Goal: Navigation & Orientation: Find specific page/section

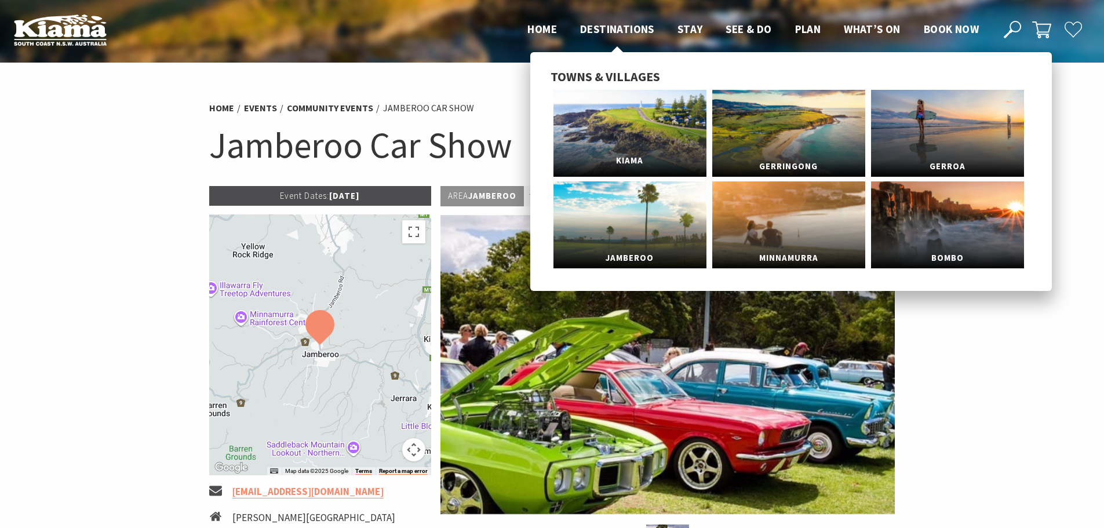
click at [616, 150] on span "Kiama" at bounding box center [629, 160] width 153 height 21
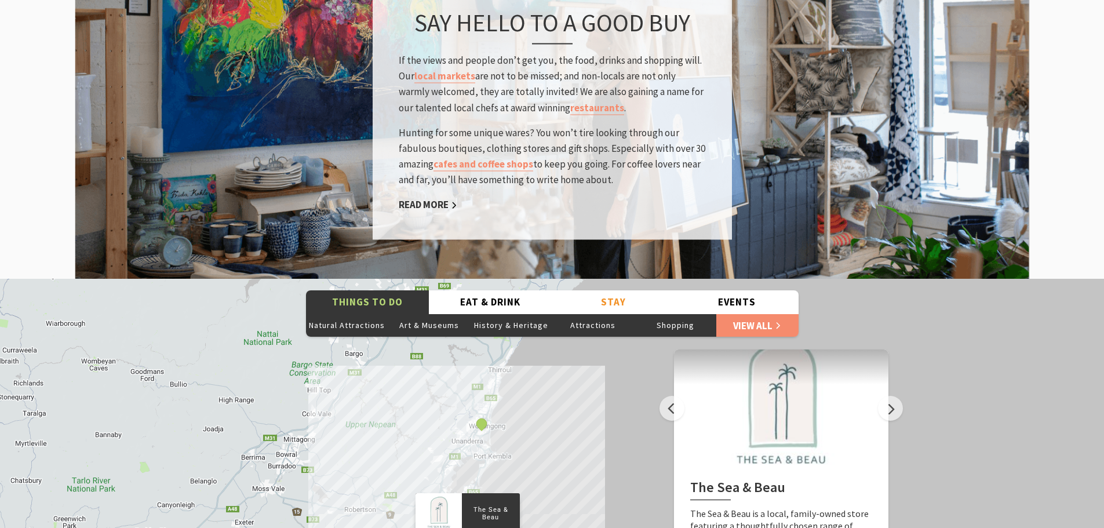
scroll to position [1796, 0]
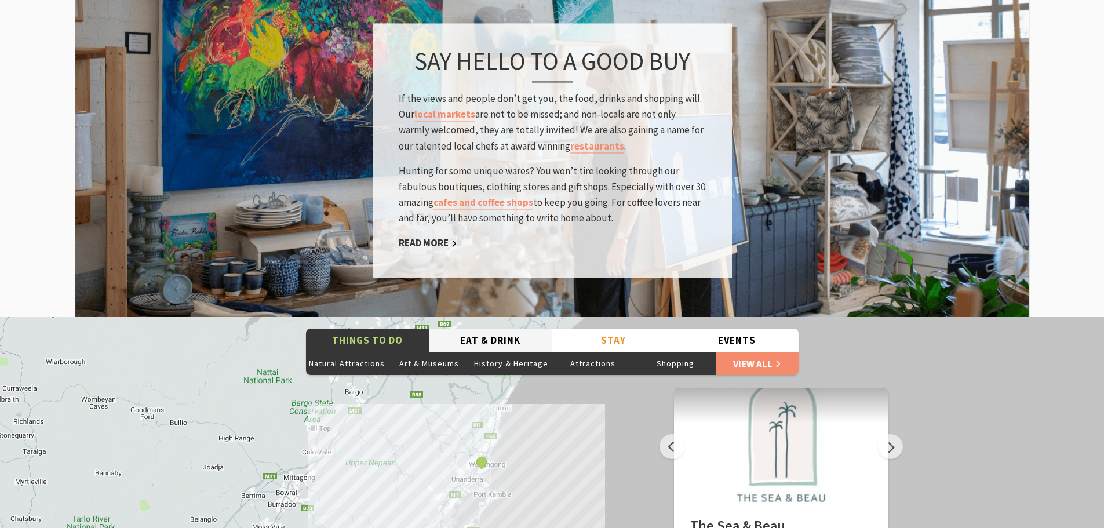
click at [478, 328] on button "Eat & Drink" at bounding box center [490, 340] width 123 height 24
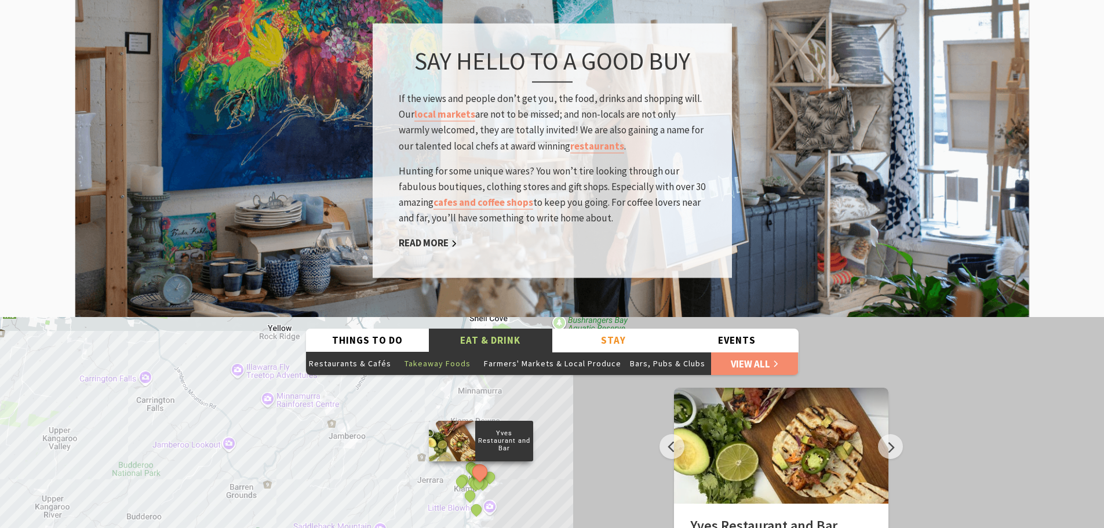
click at [436, 352] on button "Takeaway Foods" at bounding box center [437, 363] width 87 height 23
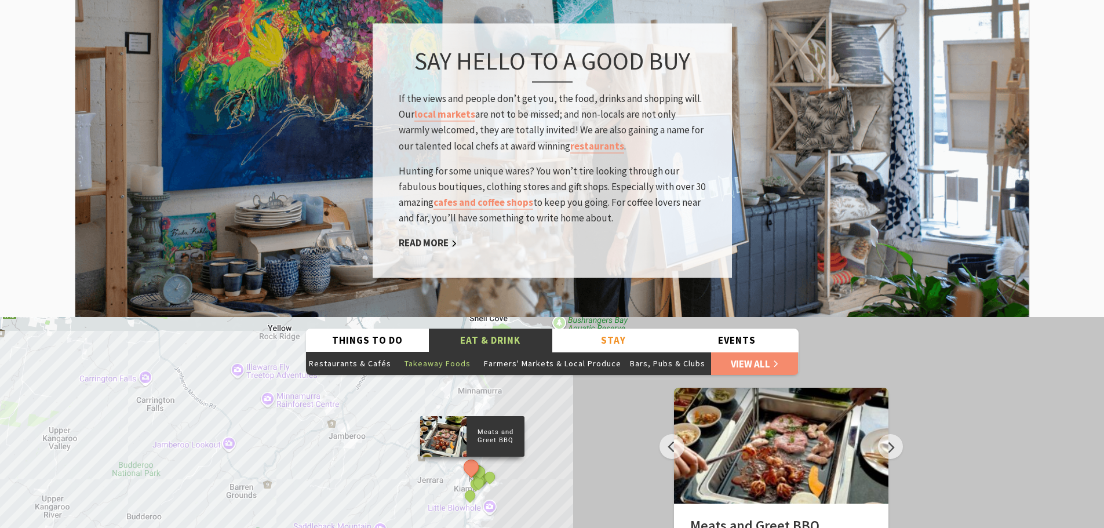
click at [431, 352] on button "Takeaway Foods" at bounding box center [437, 363] width 87 height 23
click at [342, 352] on button "Restaurants & Cafés" at bounding box center [350, 363] width 88 height 23
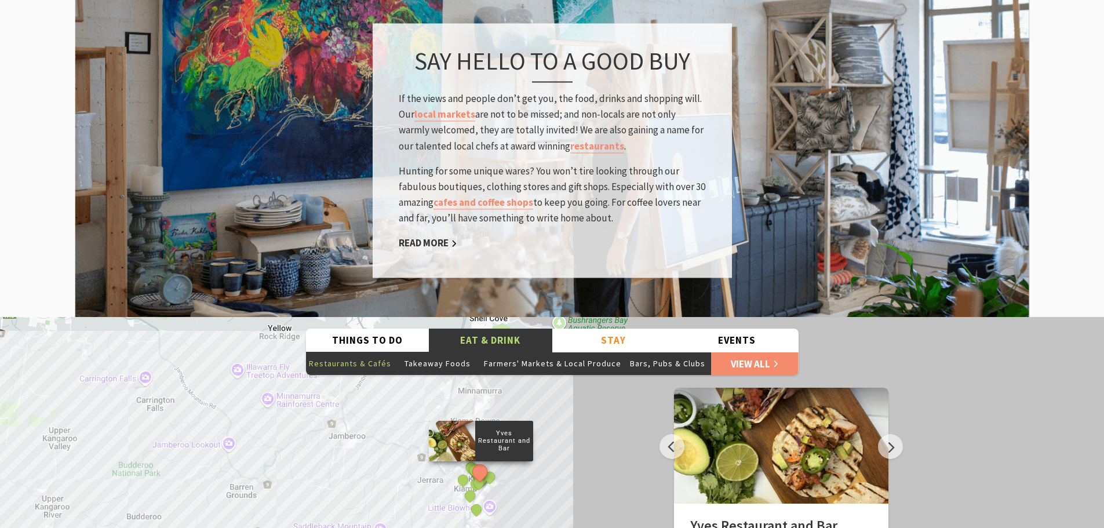
click at [342, 352] on button "Restaurants & Cafés" at bounding box center [350, 363] width 88 height 23
click at [343, 352] on button "Restaurants & Cafés" at bounding box center [350, 363] width 88 height 23
click at [344, 352] on button "Restaurants & Cafés" at bounding box center [350, 363] width 88 height 23
click at [346, 352] on button "Restaurants & Cafés" at bounding box center [350, 363] width 88 height 23
click at [461, 469] on button "See detail about The Quarry Cafe at Burnetts on Barney Garden Centre" at bounding box center [462, 479] width 21 height 21
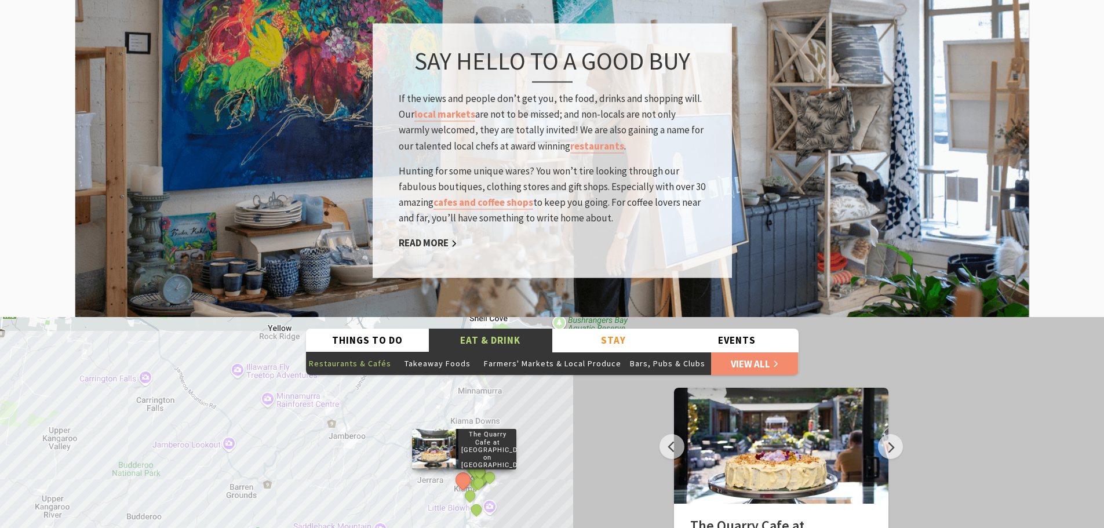
click at [461, 469] on button "See detail about The Quarry Cafe at Burnetts on Barney Garden Centre" at bounding box center [462, 479] width 21 height 21
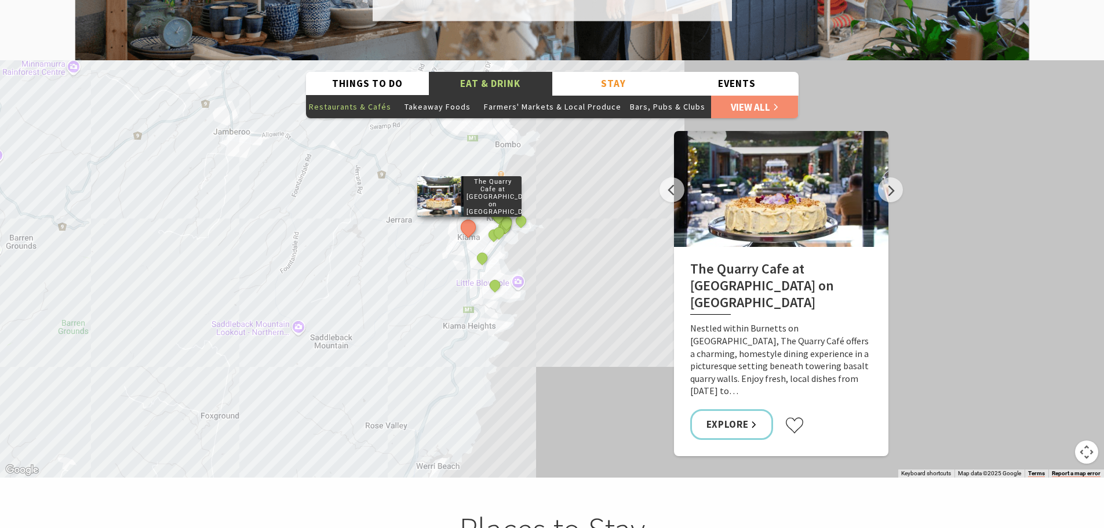
scroll to position [2086, 0]
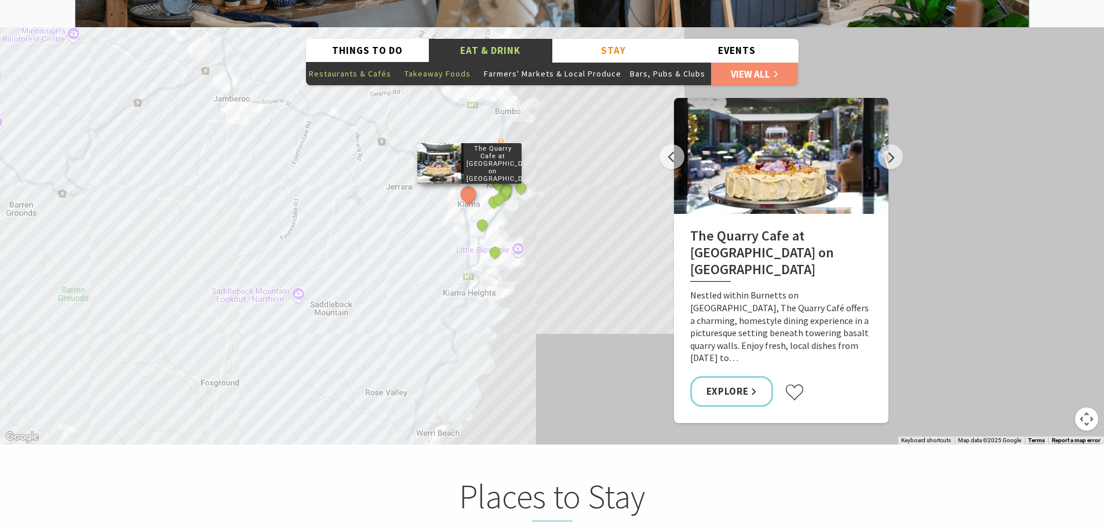
click at [463, 62] on button "Takeaway Foods" at bounding box center [437, 73] width 87 height 23
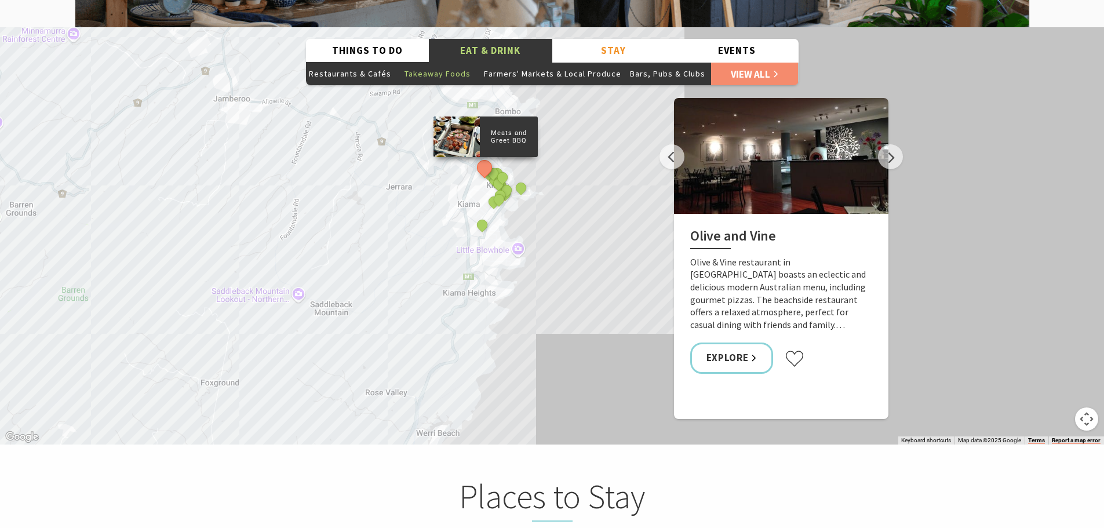
click at [463, 62] on button "Takeaway Foods" at bounding box center [437, 73] width 87 height 23
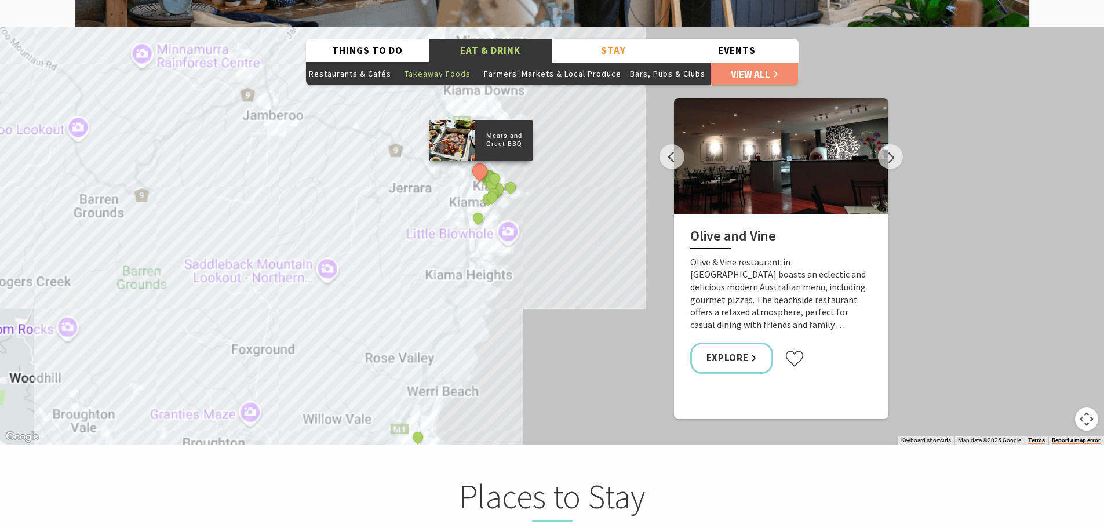
click at [463, 62] on button "Takeaway Foods" at bounding box center [437, 73] width 87 height 23
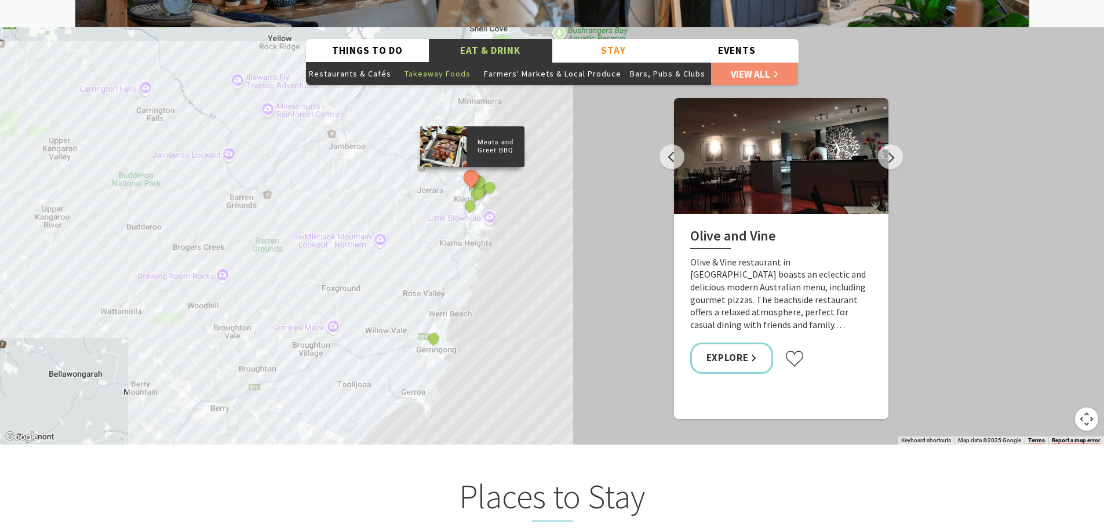
click at [488, 137] on p "Meats and Greet BBQ" at bounding box center [495, 146] width 58 height 19
click at [490, 137] on p "Meats and Greet BBQ" at bounding box center [495, 146] width 58 height 19
click at [462, 198] on div "The Brooding Italian" at bounding box center [470, 206] width 17 height 17
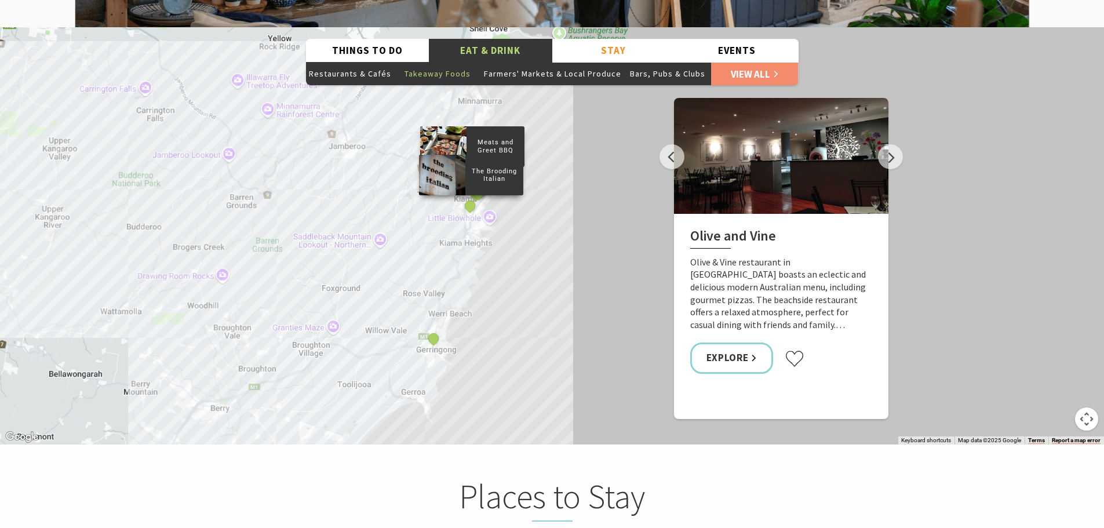
click at [462, 198] on div "The Brooding Italian" at bounding box center [470, 206] width 17 height 17
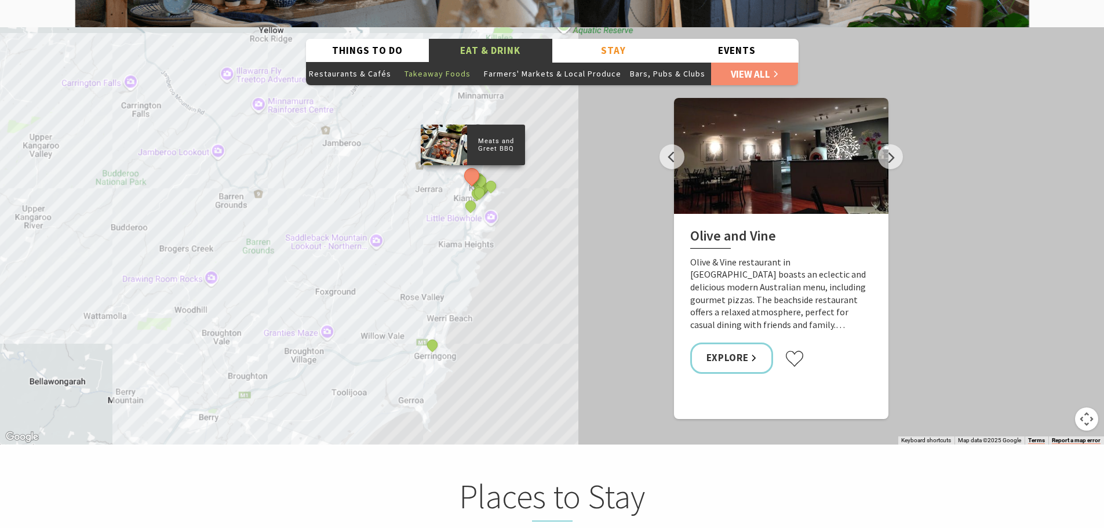
click at [465, 191] on div "Meats and Greet BBQ The Original Ice Creamery Kiama Cafe Kiama & Scoops Ice Cre…" at bounding box center [552, 235] width 1104 height 417
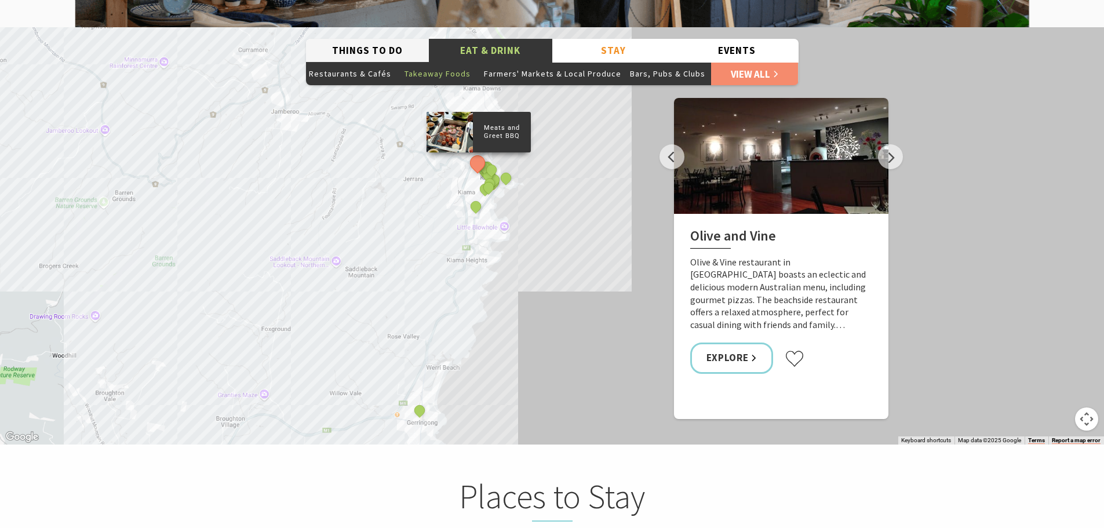
click at [379, 39] on button "Things To Do" at bounding box center [367, 51] width 123 height 24
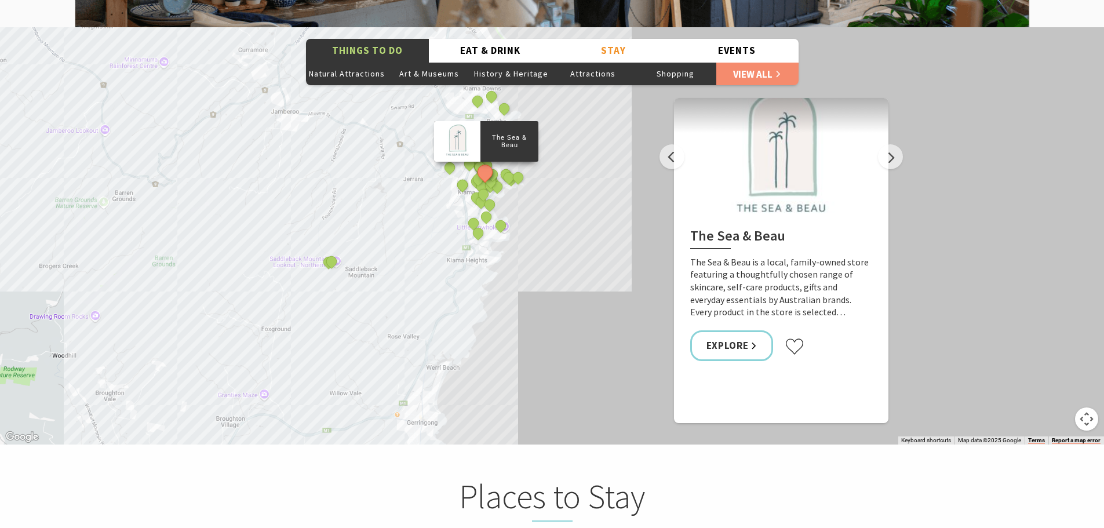
click at [379, 39] on button "Things To Do" at bounding box center [367, 51] width 123 height 24
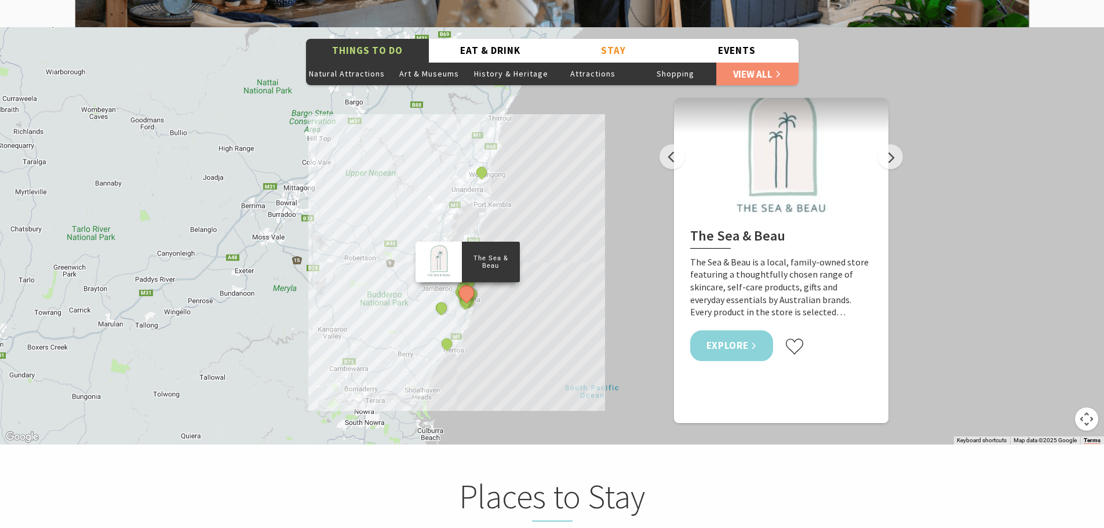
click at [726, 330] on link "Explore" at bounding box center [731, 345] width 83 height 31
click at [733, 39] on button "Events" at bounding box center [736, 51] width 123 height 24
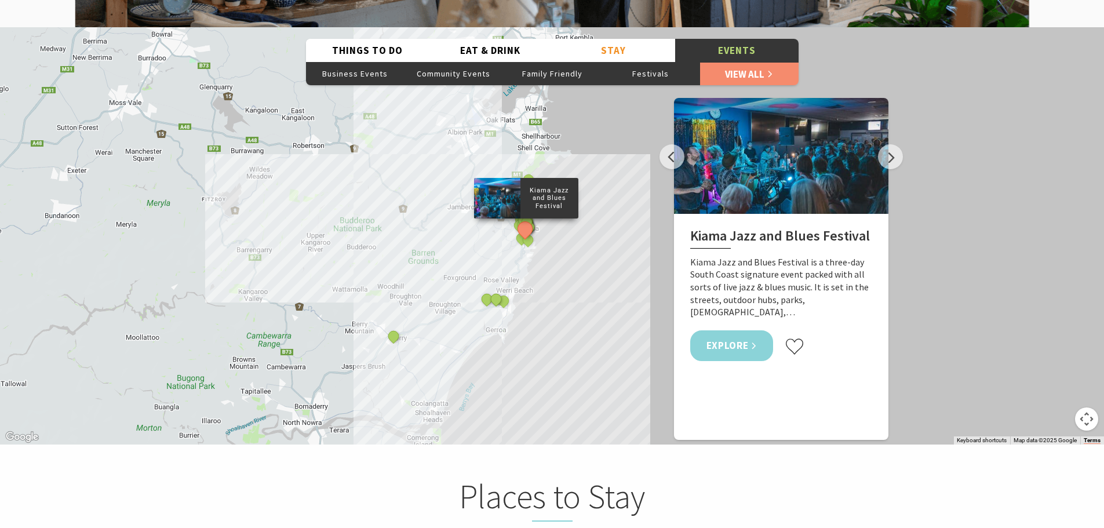
click at [718, 330] on link "Explore" at bounding box center [731, 345] width 83 height 31
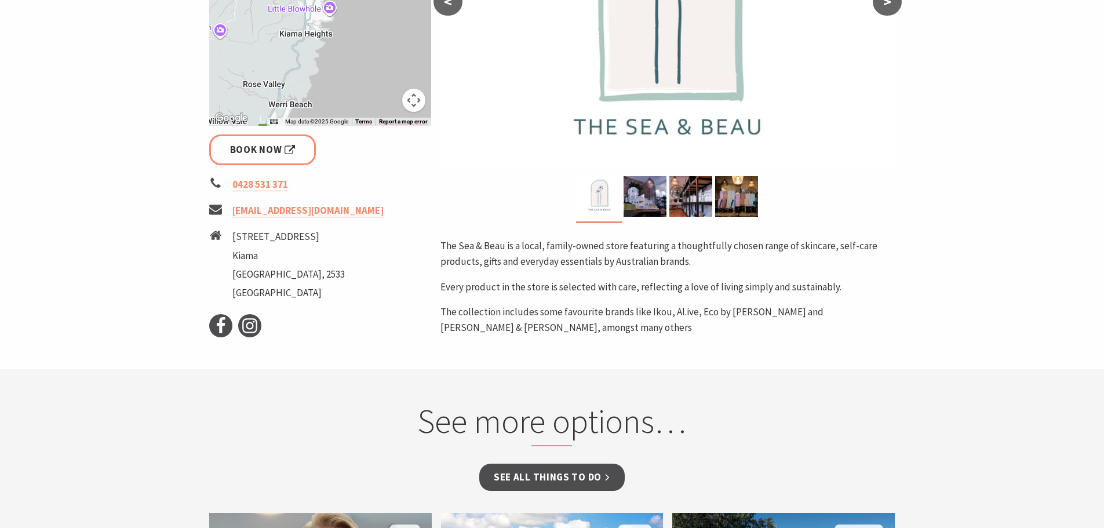
scroll to position [348, 0]
click at [262, 217] on link "theseaandbeau@gmail.com" at bounding box center [307, 211] width 151 height 13
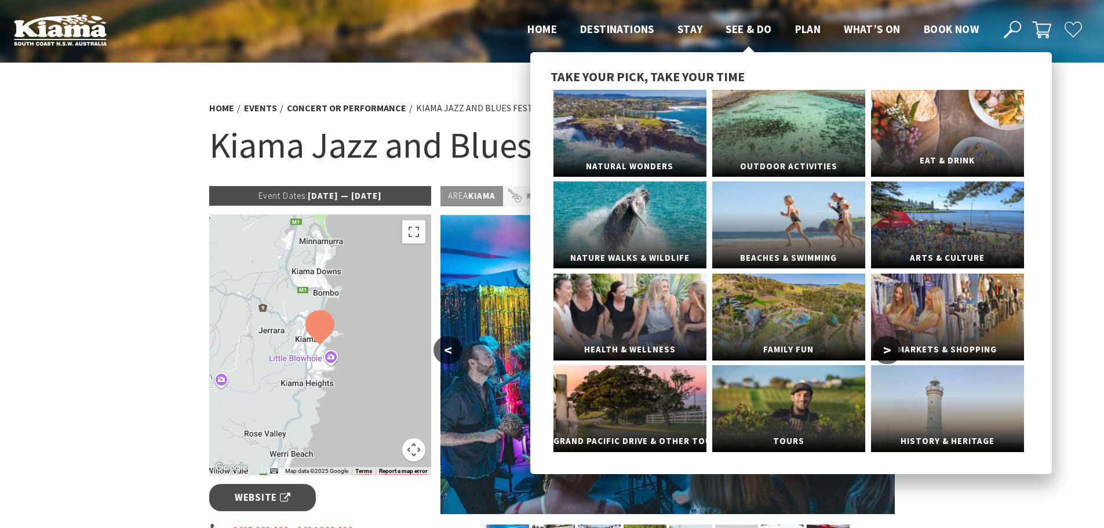
click at [939, 138] on link "Eat & Drink" at bounding box center [947, 133] width 153 height 87
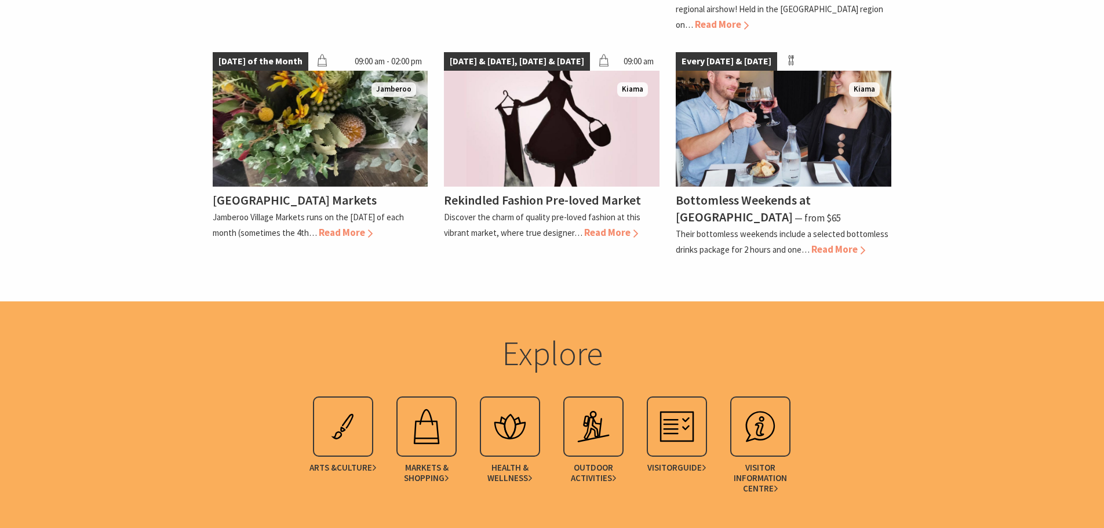
scroll to position [2086, 0]
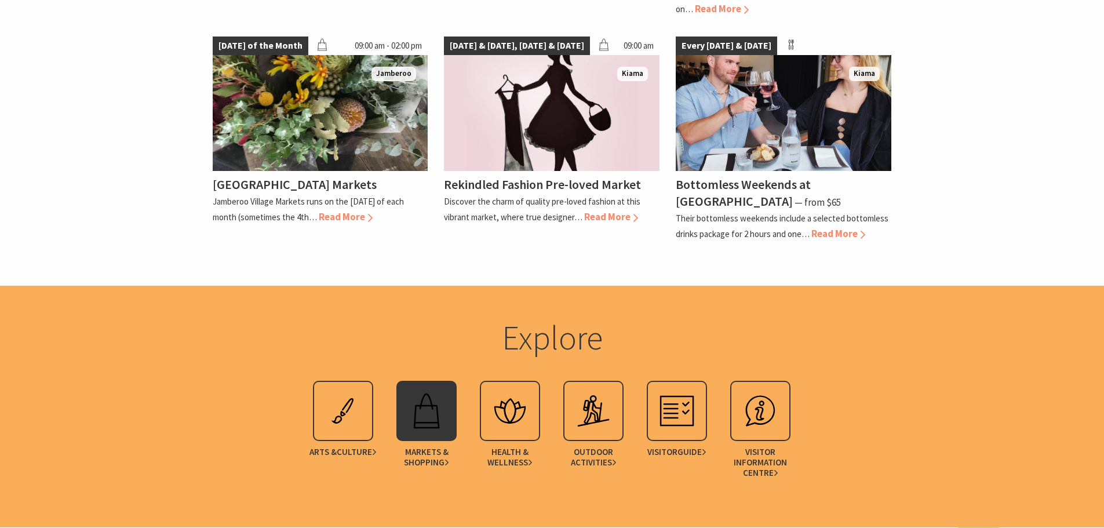
click at [401, 403] on div at bounding box center [426, 411] width 60 height 60
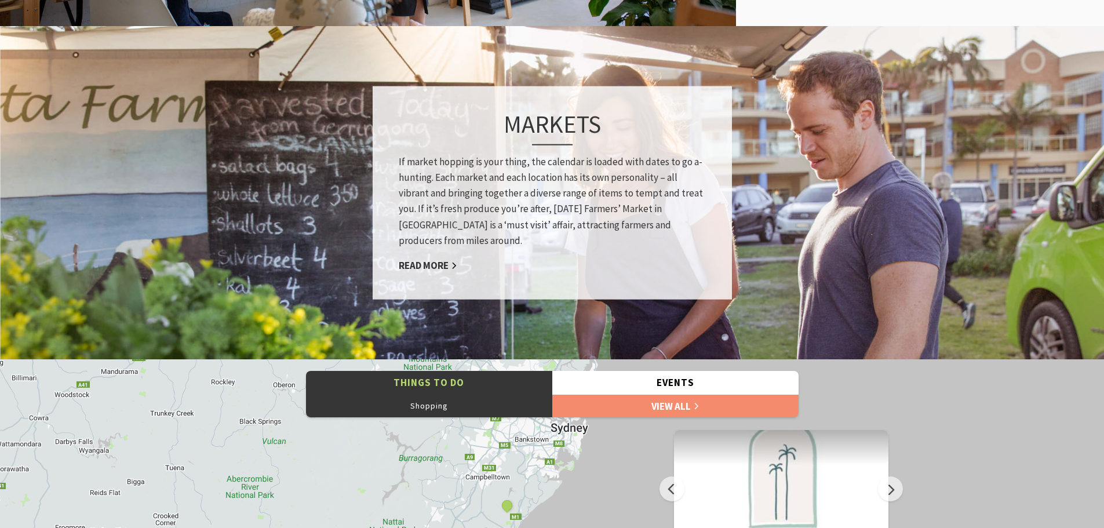
scroll to position [869, 0]
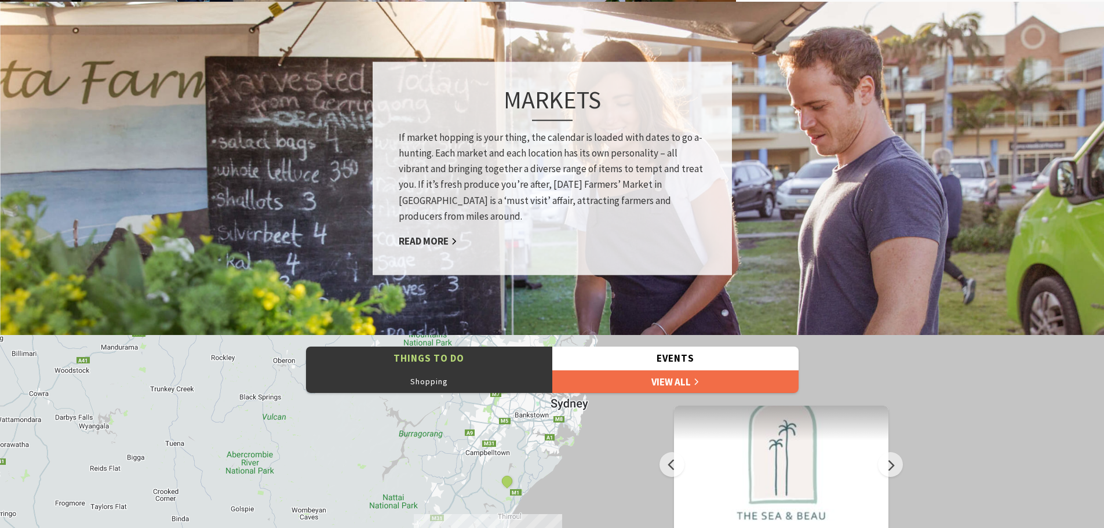
click at [665, 378] on link "View All" at bounding box center [675, 381] width 246 height 23
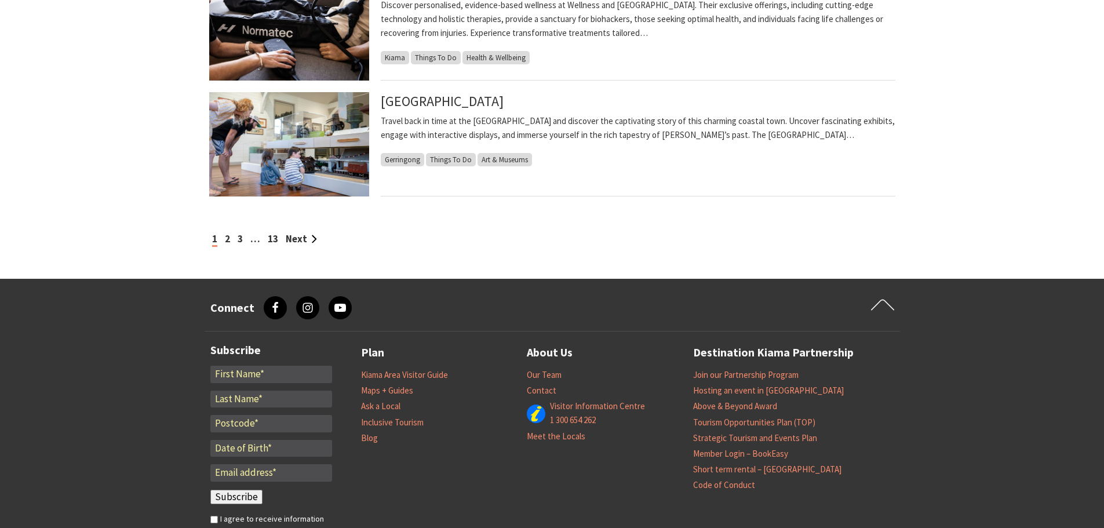
scroll to position [1217, 0]
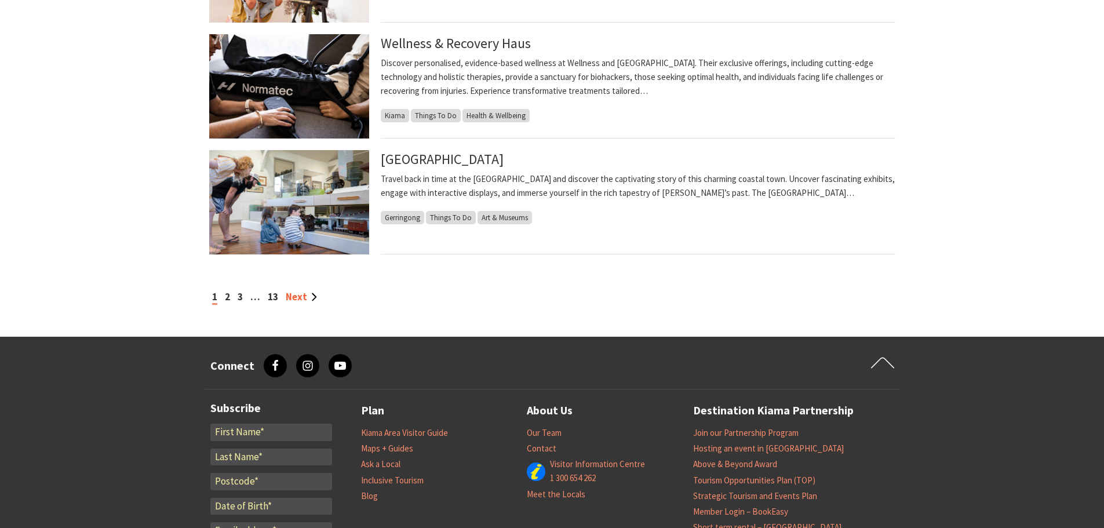
click at [306, 294] on link "Next" at bounding box center [301, 296] width 31 height 13
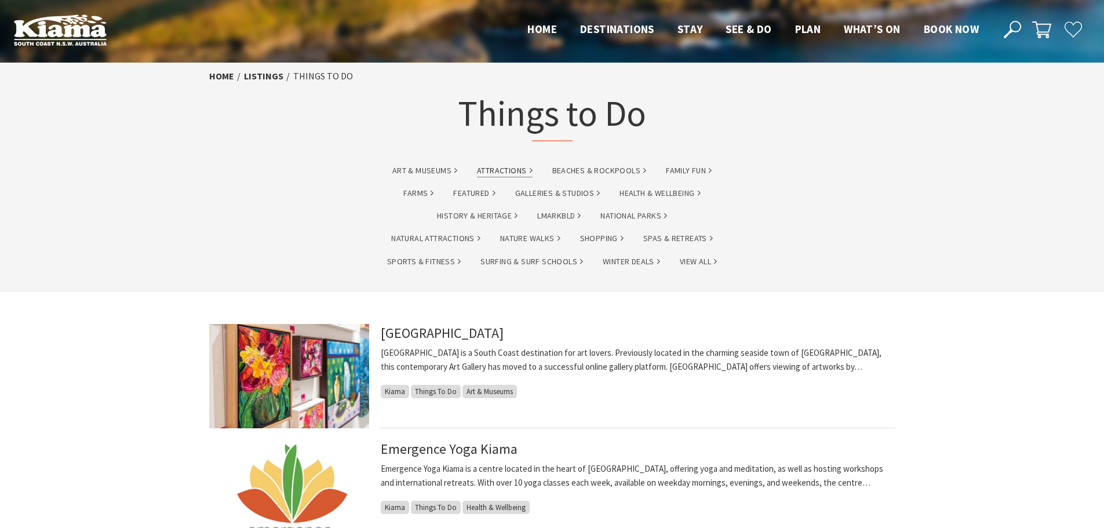
click at [503, 172] on link "Attractions" at bounding box center [504, 170] width 55 height 13
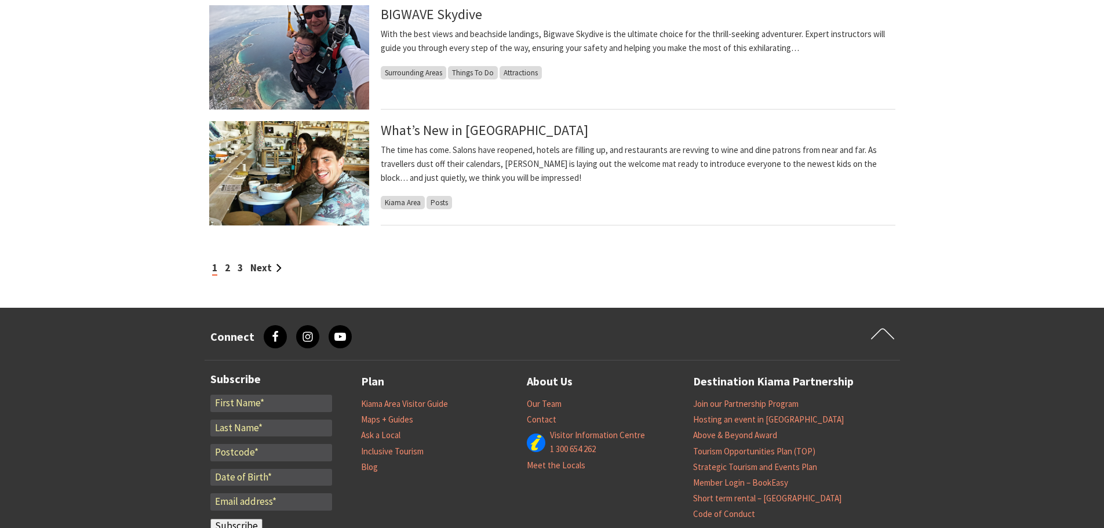
scroll to position [985, 0]
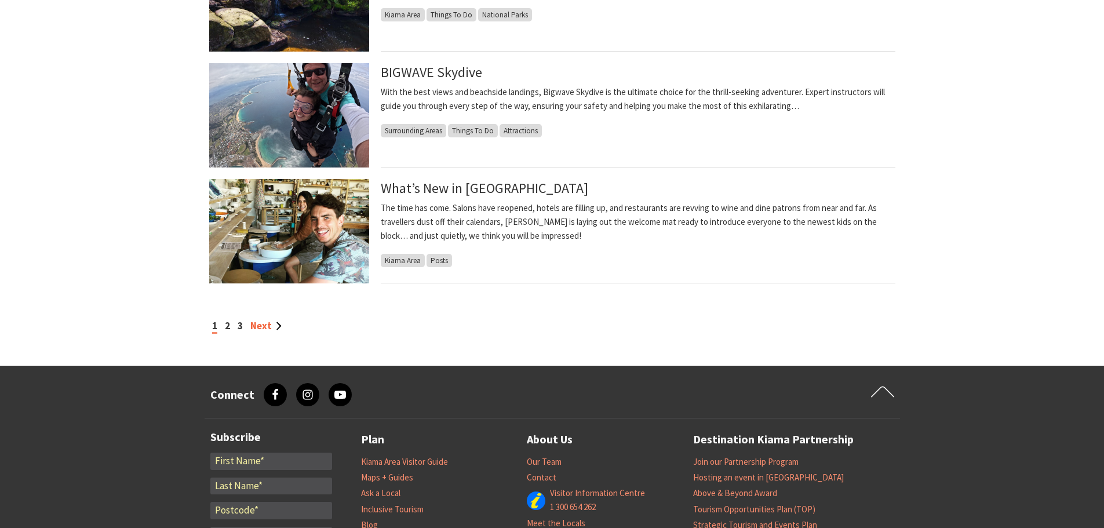
click at [260, 323] on link "Next" at bounding box center [265, 325] width 31 height 13
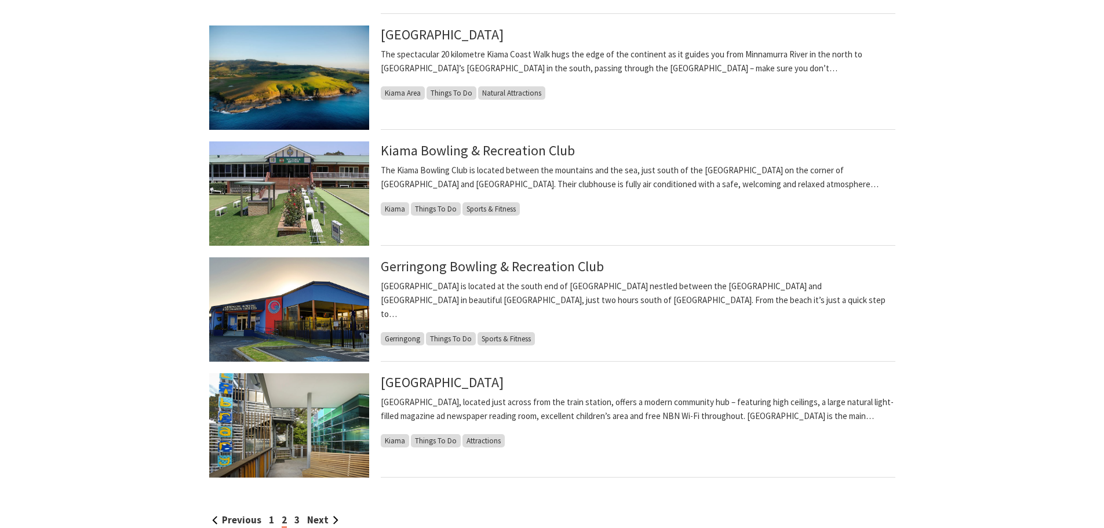
scroll to position [811, 0]
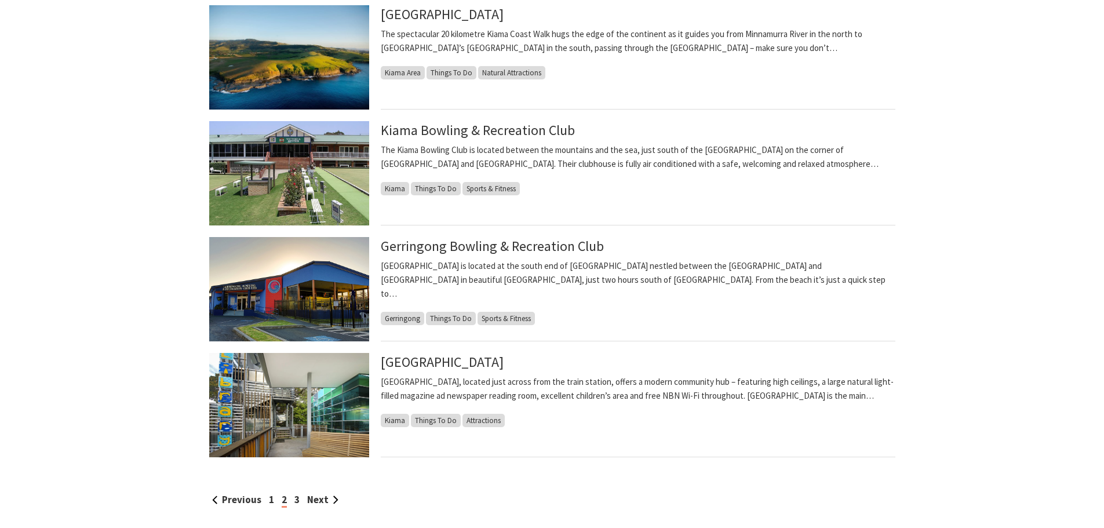
click at [278, 177] on img at bounding box center [289, 173] width 160 height 104
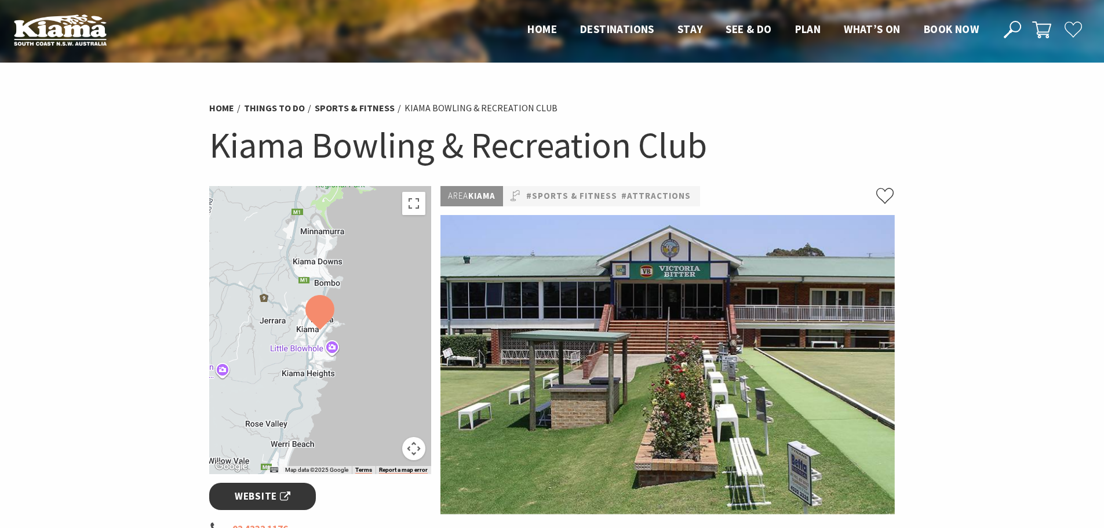
click at [249, 497] on span "Website" at bounding box center [263, 496] width 56 height 16
